Goal: Task Accomplishment & Management: Use online tool/utility

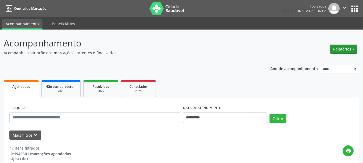
click at [339, 48] on button "Relatórios" at bounding box center [343, 49] width 27 height 9
click at [323, 63] on link "Agendamentos" at bounding box center [329, 61] width 58 height 8
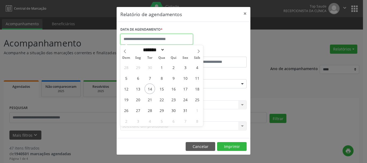
click at [169, 40] on input "text" at bounding box center [156, 39] width 73 height 11
click at [160, 87] on span "15" at bounding box center [161, 89] width 10 height 10
type input "**********"
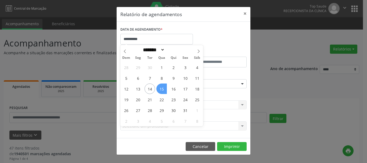
click at [160, 87] on span "15" at bounding box center [161, 89] width 10 height 10
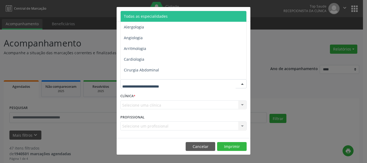
click at [189, 87] on div at bounding box center [183, 83] width 126 height 9
click at [176, 15] on span "Todas as especialidades" at bounding box center [184, 16] width 127 height 11
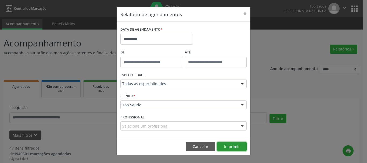
click at [233, 143] on button "Imprimir" at bounding box center [232, 146] width 30 height 9
click at [204, 148] on button "Cancelar" at bounding box center [201, 146] width 30 height 9
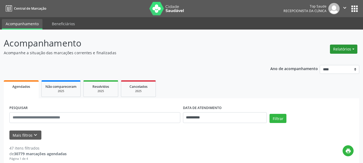
click at [348, 45] on button "Relatórios" at bounding box center [343, 49] width 27 height 9
click at [330, 60] on link "Agendamentos" at bounding box center [329, 61] width 58 height 8
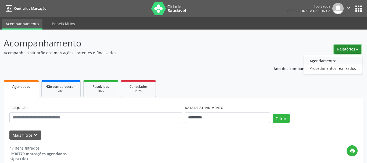
select select "*"
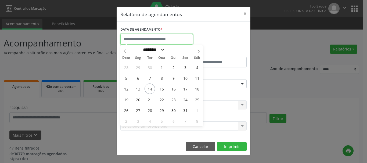
click at [162, 38] on input "text" at bounding box center [156, 39] width 73 height 11
click at [161, 100] on span "22" at bounding box center [161, 99] width 10 height 10
type input "**********"
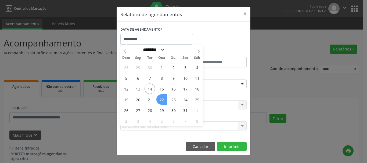
click at [159, 101] on span "22" at bounding box center [161, 99] width 10 height 10
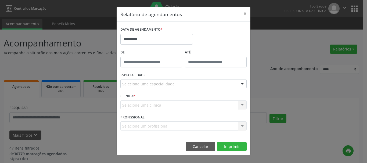
click at [176, 82] on div "Seleciona uma especialidade" at bounding box center [183, 83] width 126 height 9
click at [168, 102] on div "Selecione uma clínica Nenhum resultado encontrado para: " " Não há nenhuma opçã…" at bounding box center [183, 105] width 126 height 9
click at [168, 109] on div "Selecione uma clínica Nenhum resultado encontrado para: " " Não há nenhuma opçã…" at bounding box center [183, 105] width 126 height 9
click at [163, 77] on div "ESPECIALIDADE Seleciona uma especialidade Todas as especialidades Alergologia A…" at bounding box center [183, 81] width 129 height 21
click at [122, 82] on input "text" at bounding box center [122, 86] width 0 height 11
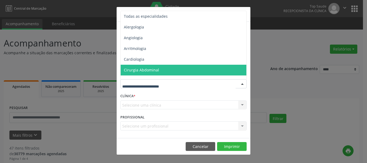
drag, startPoint x: 163, startPoint y: 82, endPoint x: 149, endPoint y: 85, distance: 14.6
click at [149, 85] on input "text" at bounding box center [178, 86] width 113 height 11
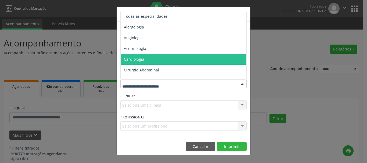
click at [155, 63] on span "Cardiologia" at bounding box center [184, 59] width 127 height 11
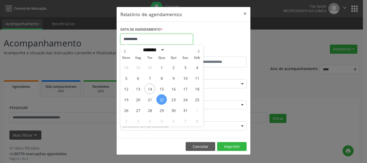
click at [149, 42] on input "**********" at bounding box center [156, 39] width 73 height 11
click at [138, 100] on span "20" at bounding box center [138, 99] width 10 height 10
type input "**********"
click at [162, 98] on span "22" at bounding box center [161, 99] width 10 height 10
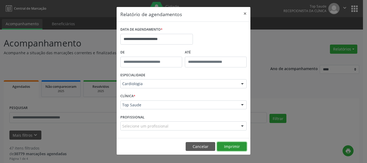
click at [232, 144] on button "Imprimir" at bounding box center [232, 146] width 30 height 9
click at [241, 5] on div "**********" at bounding box center [183, 81] width 367 height 163
click at [247, 13] on button "×" at bounding box center [245, 13] width 11 height 13
